Goal: Find specific page/section: Find specific page/section

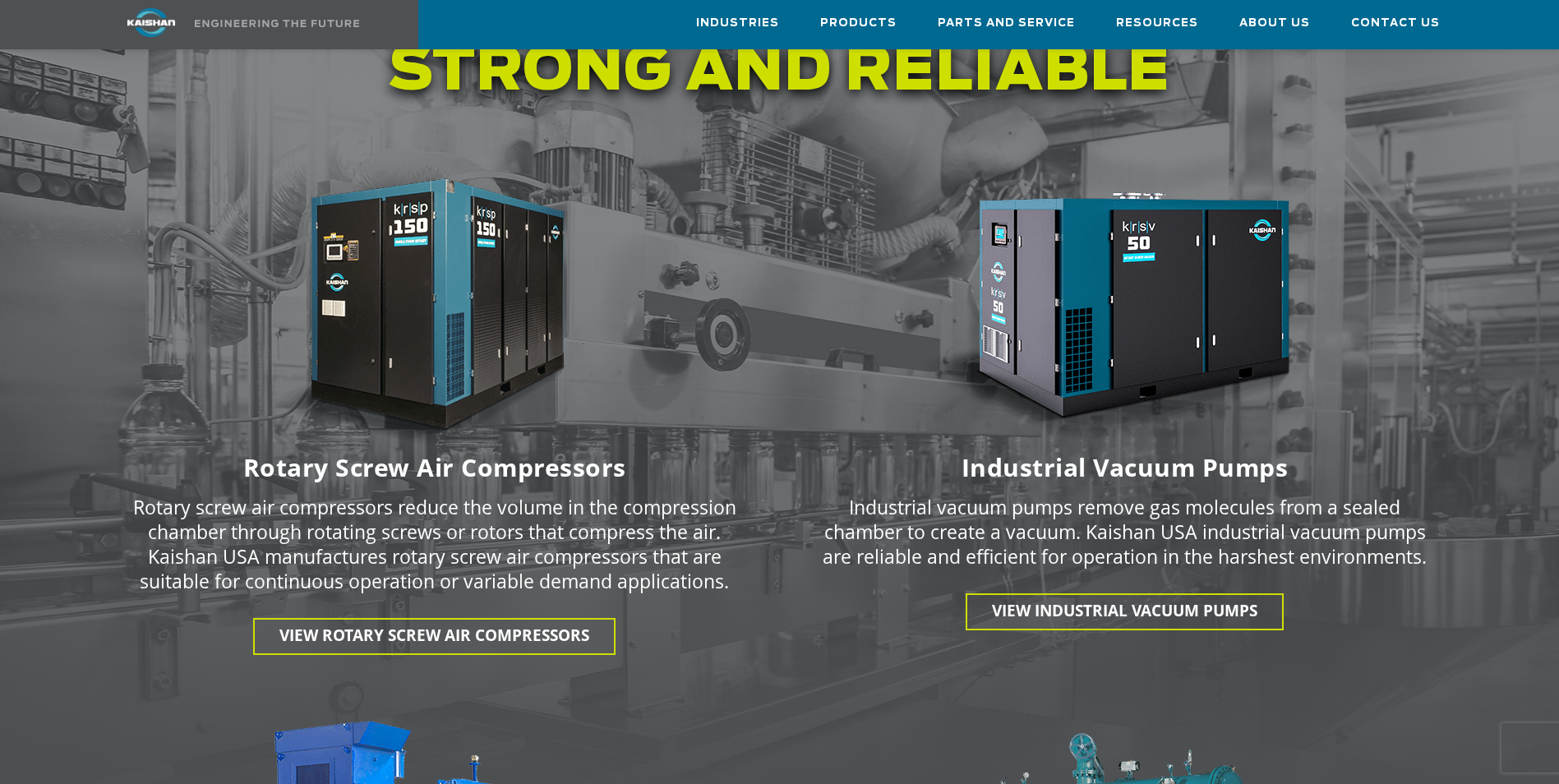
scroll to position [1972, 0]
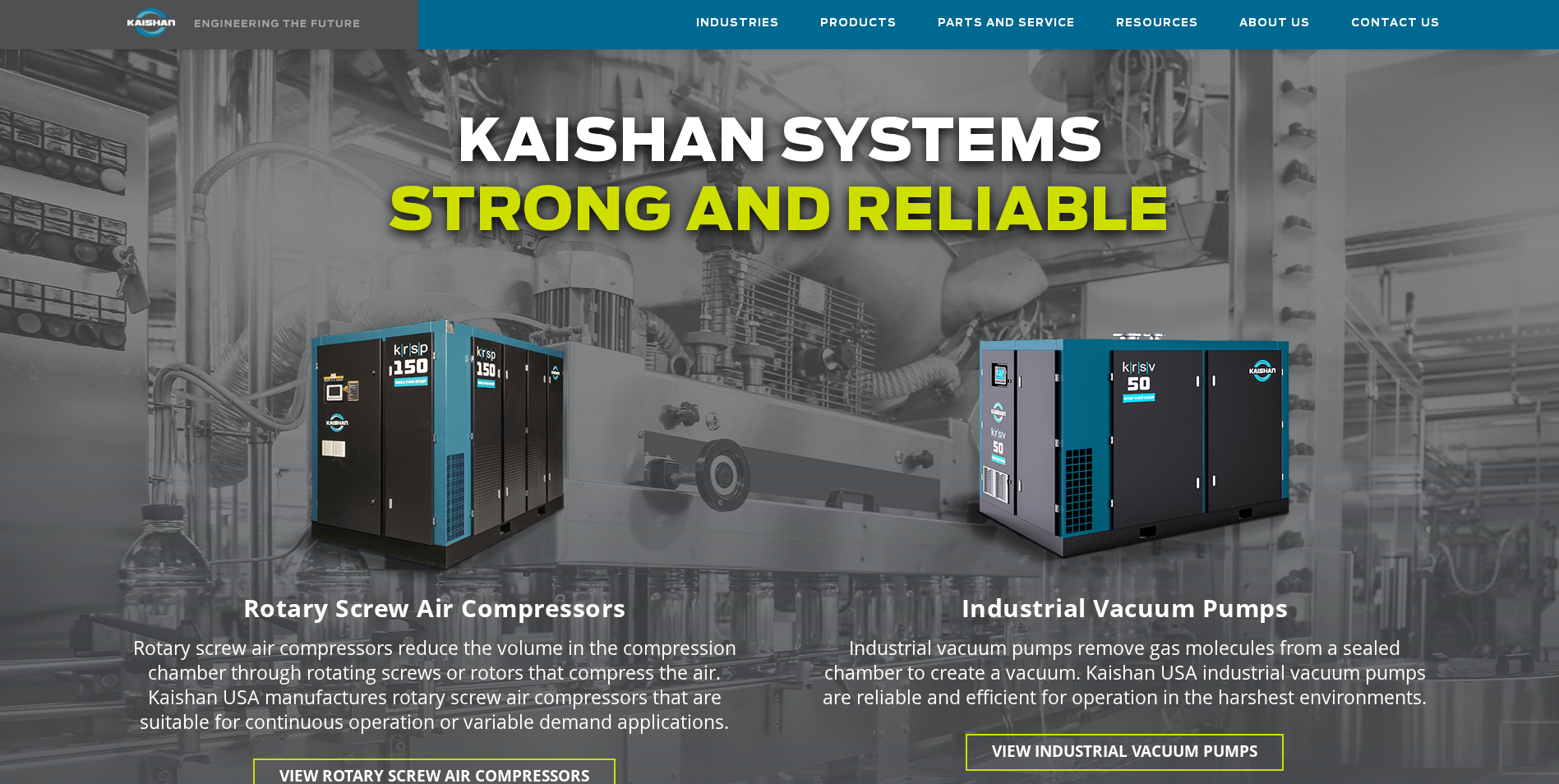
click at [450, 374] on img at bounding box center [435, 451] width 411 height 276
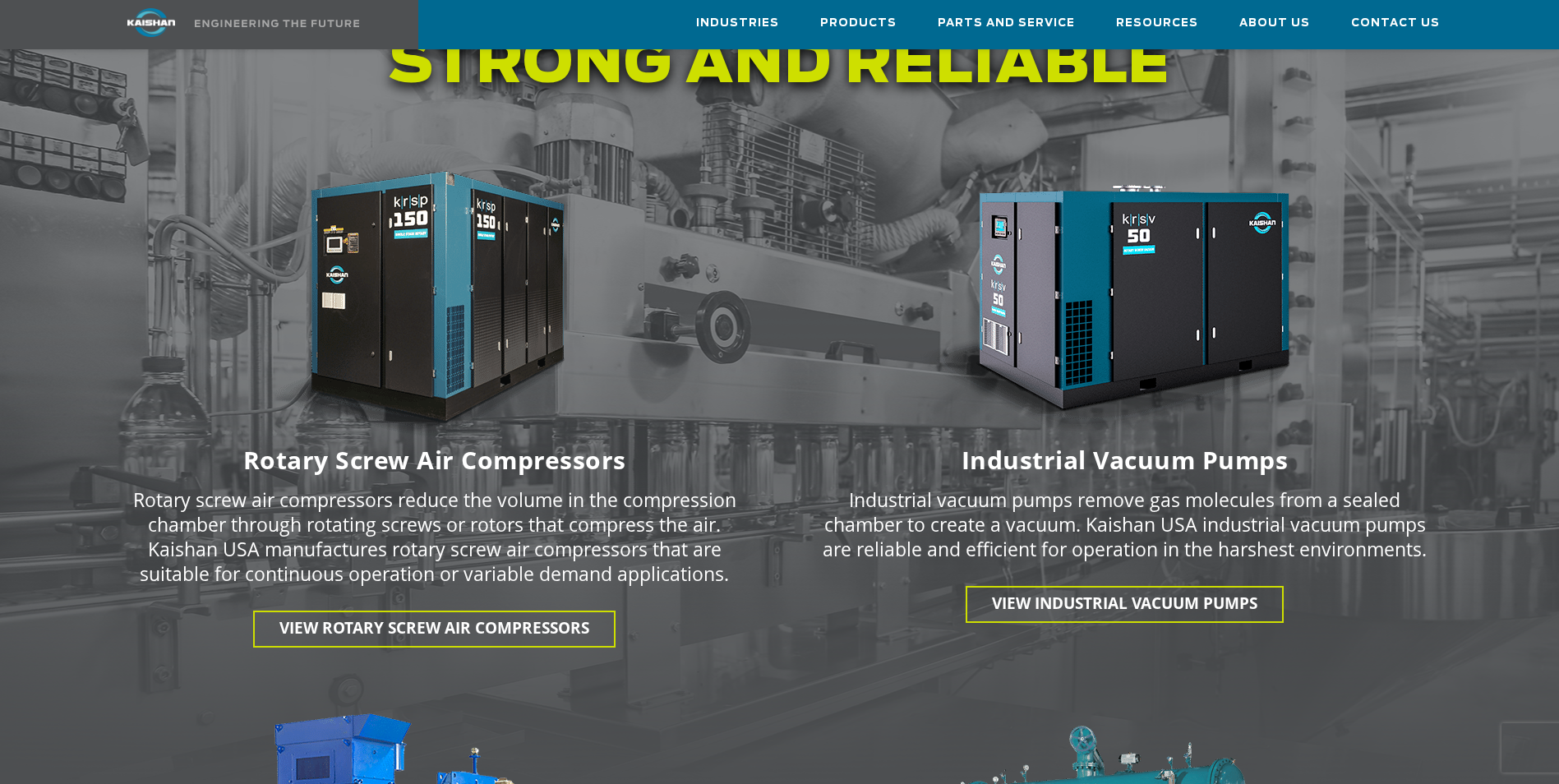
scroll to position [2136, 0]
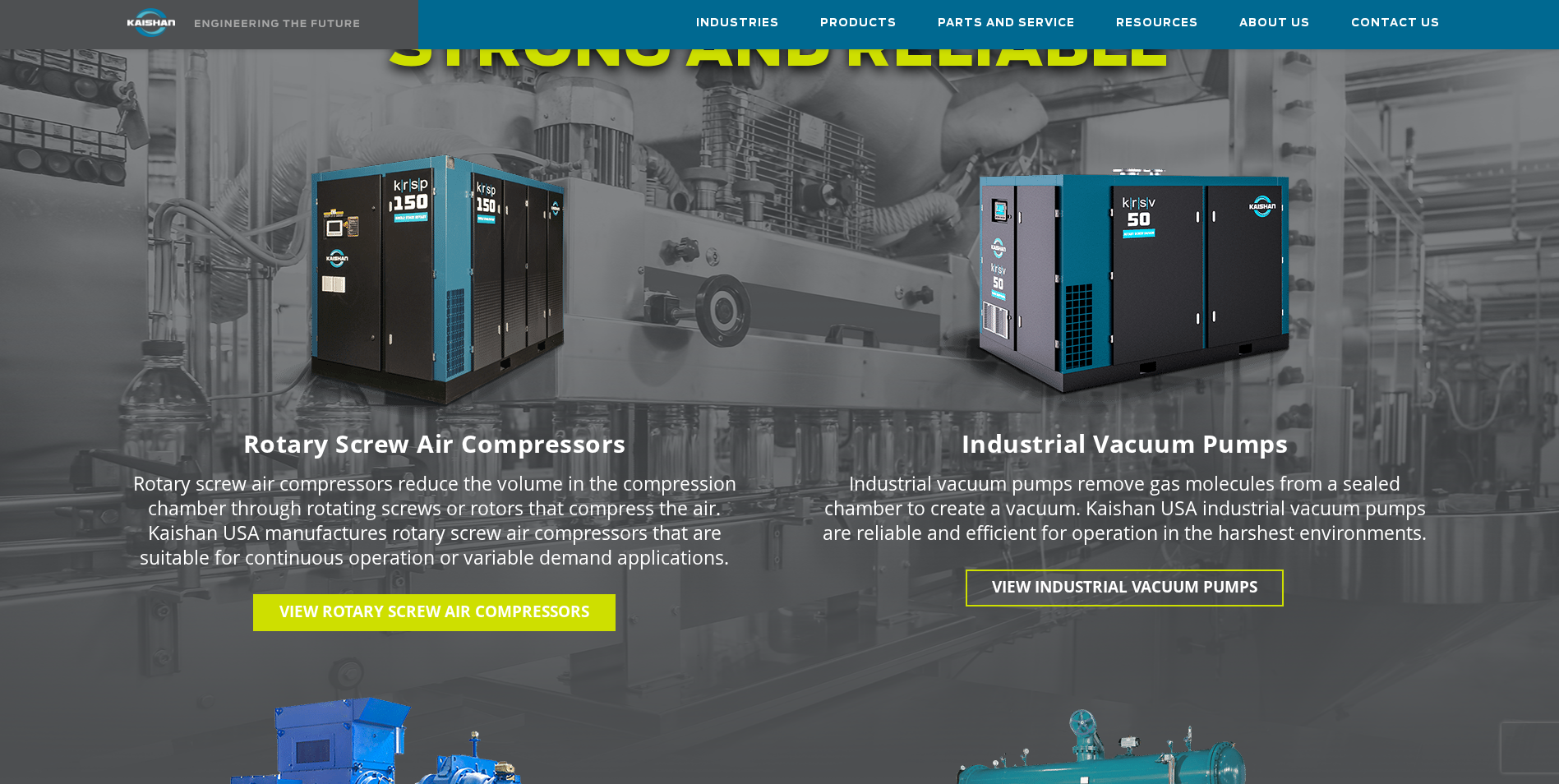
click at [417, 598] on link "View Rotary Screw Air Compressors" at bounding box center [434, 612] width 362 height 37
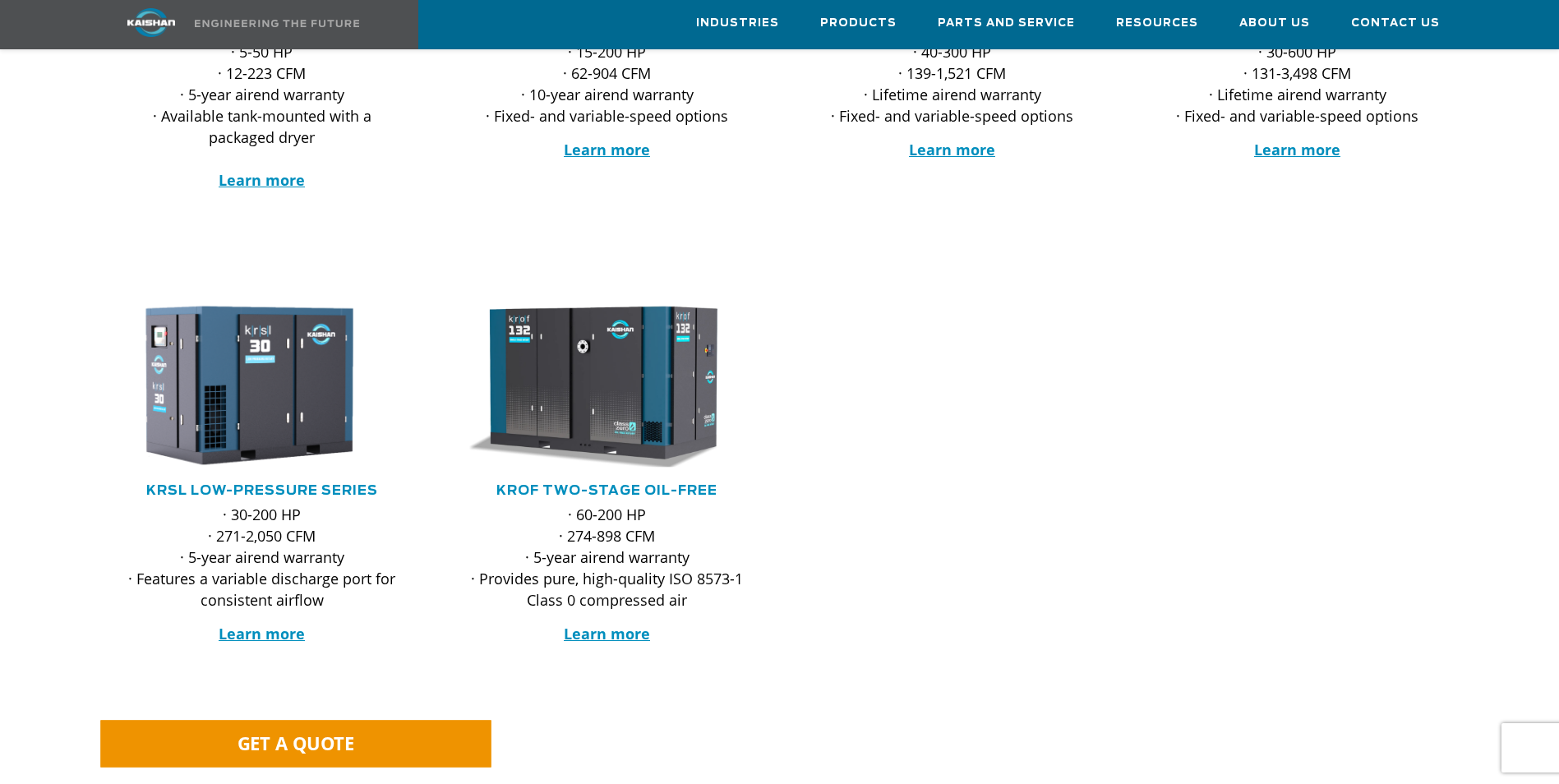
scroll to position [82, 0]
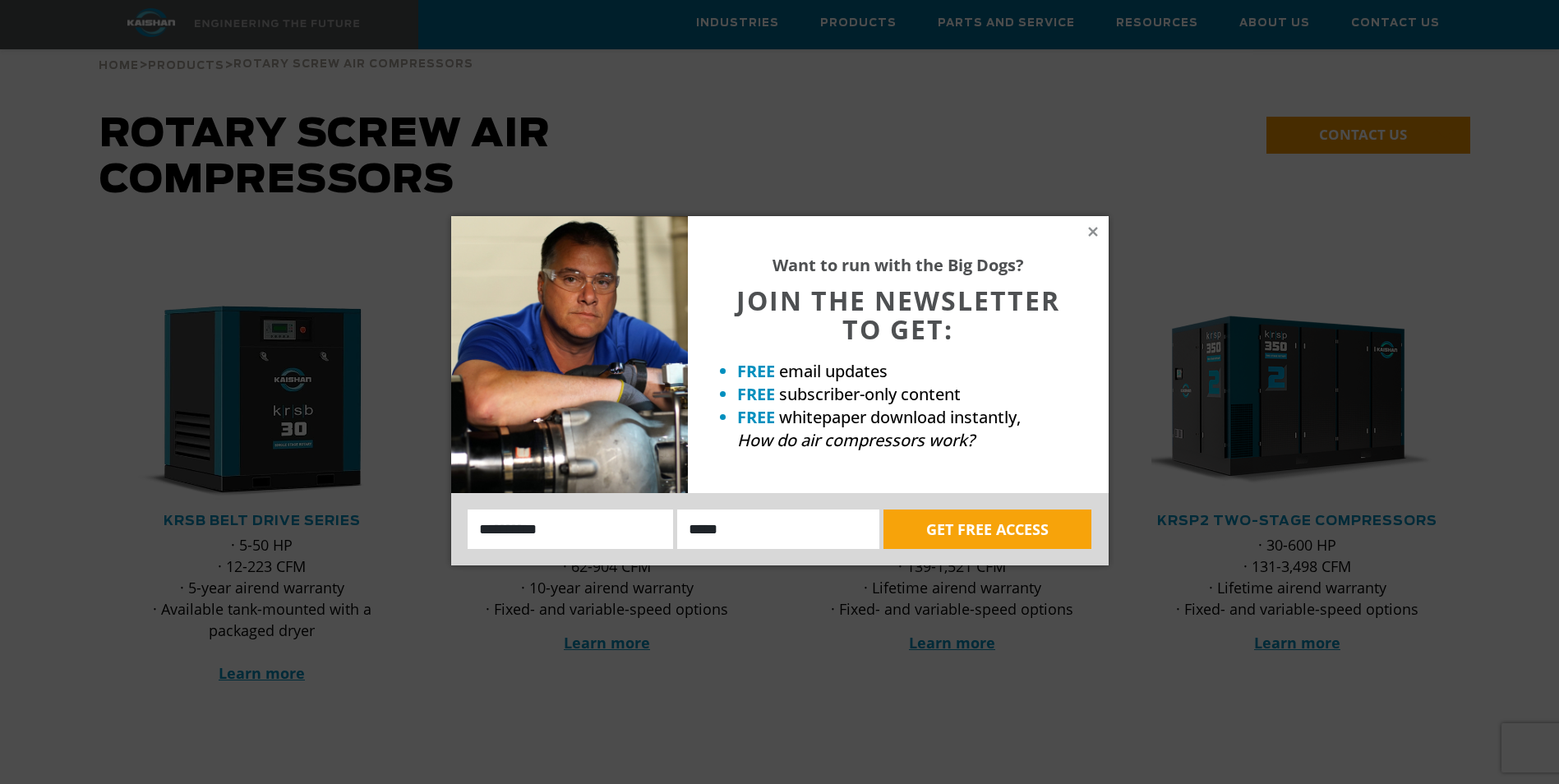
drag, startPoint x: 1091, startPoint y: 230, endPoint x: 1067, endPoint y: 229, distance: 24.0
click at [1091, 230] on icon at bounding box center [1093, 231] width 9 height 9
